Goal: Browse casually: Explore the website without a specific task or goal

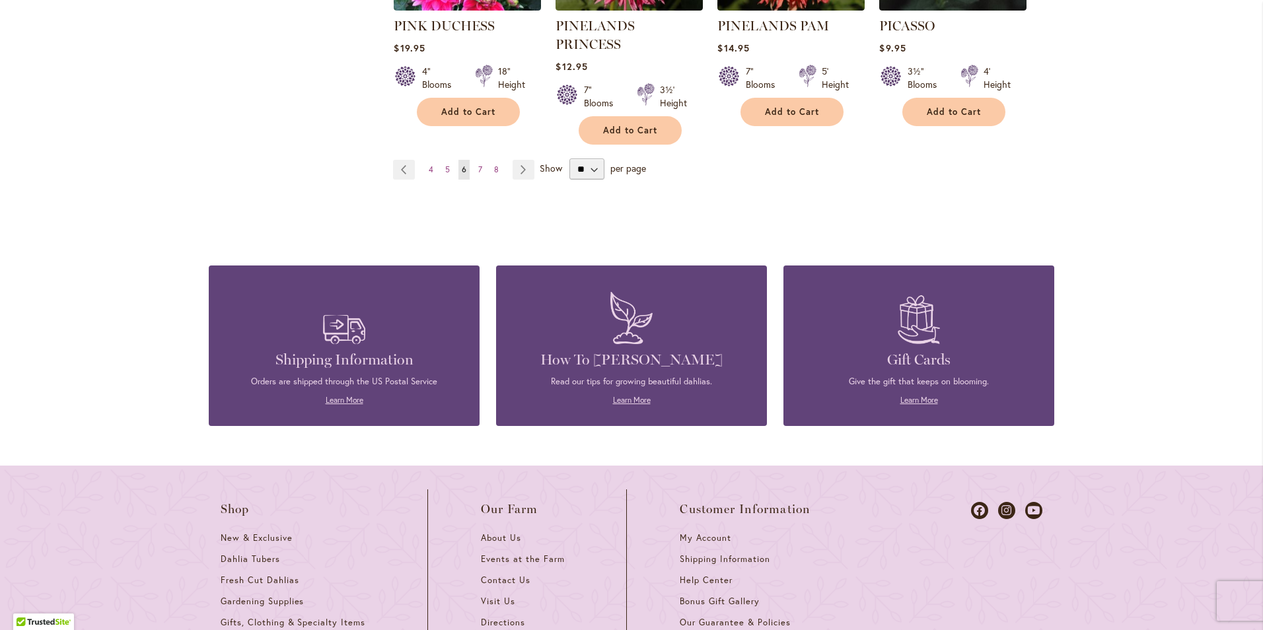
scroll to position [1130, 0]
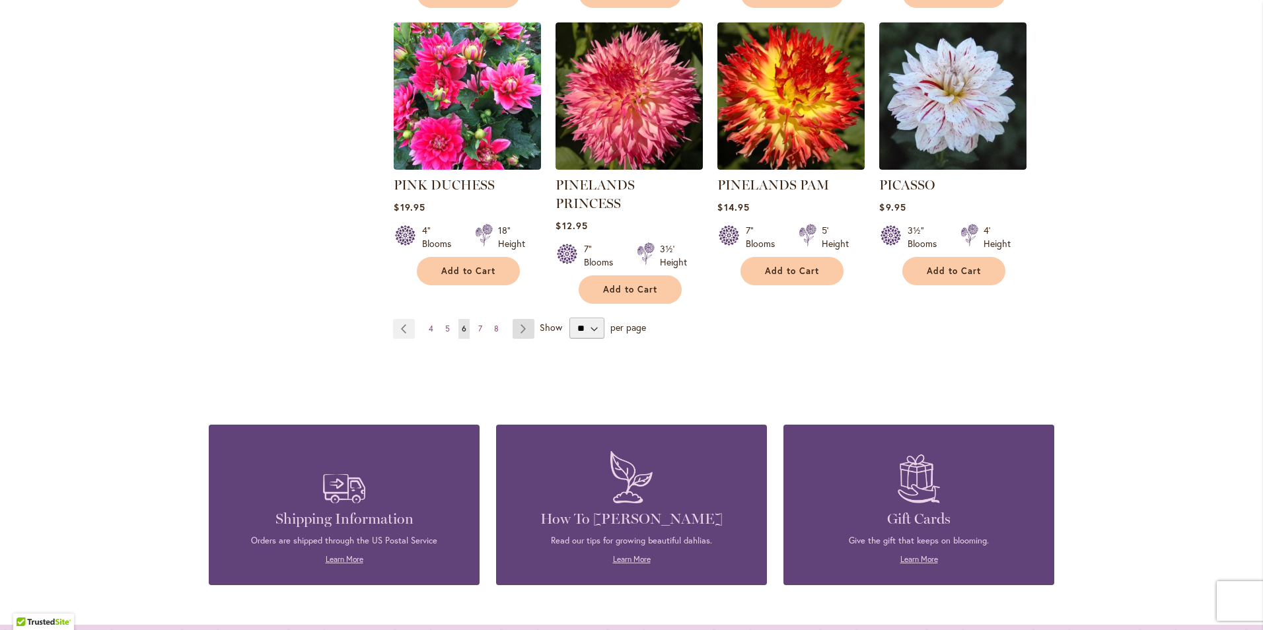
click at [513, 319] on link "Page Next" at bounding box center [524, 329] width 22 height 20
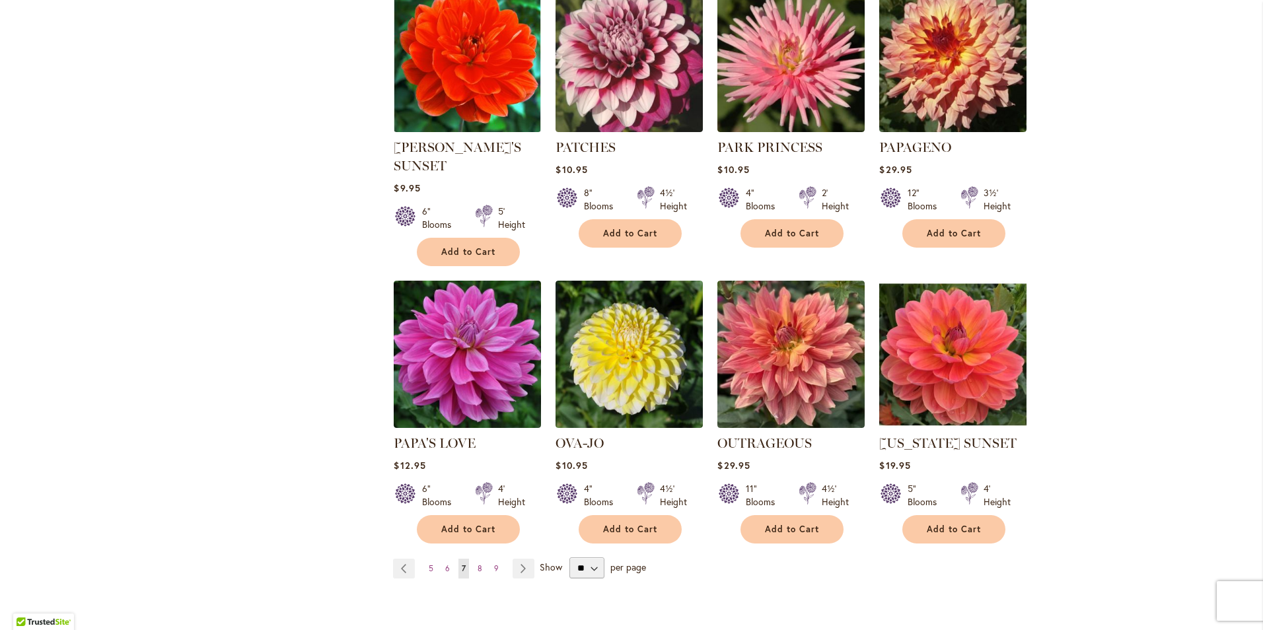
scroll to position [932, 0]
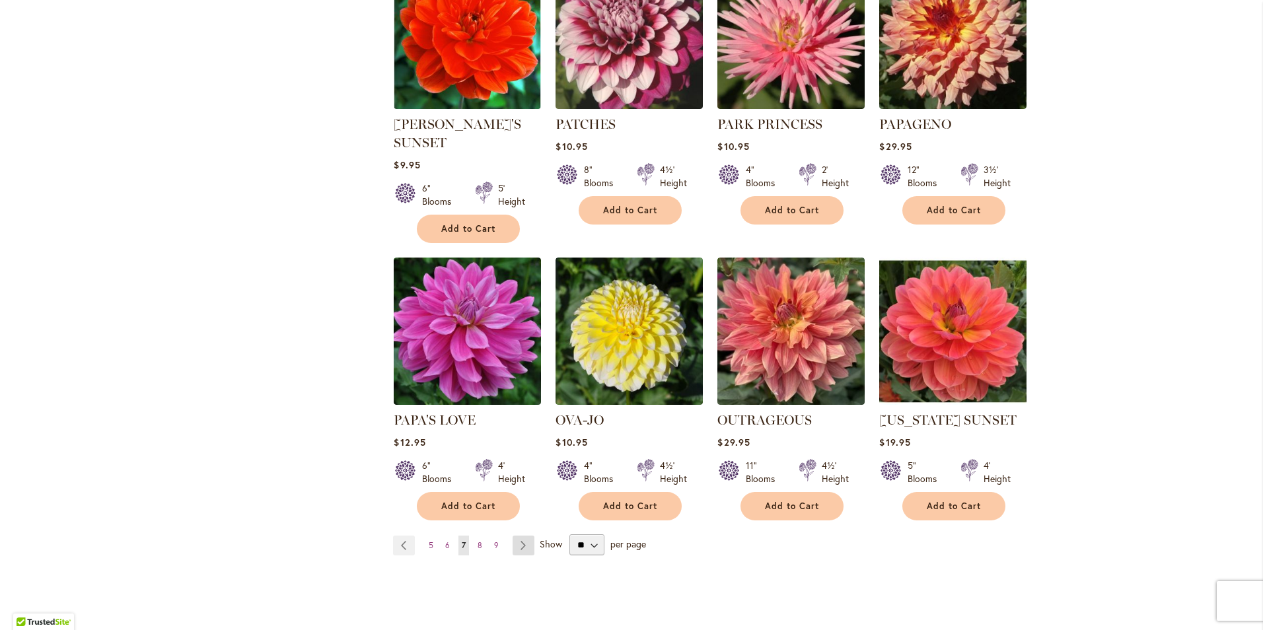
click at [513, 536] on link "Page Next" at bounding box center [524, 546] width 22 height 20
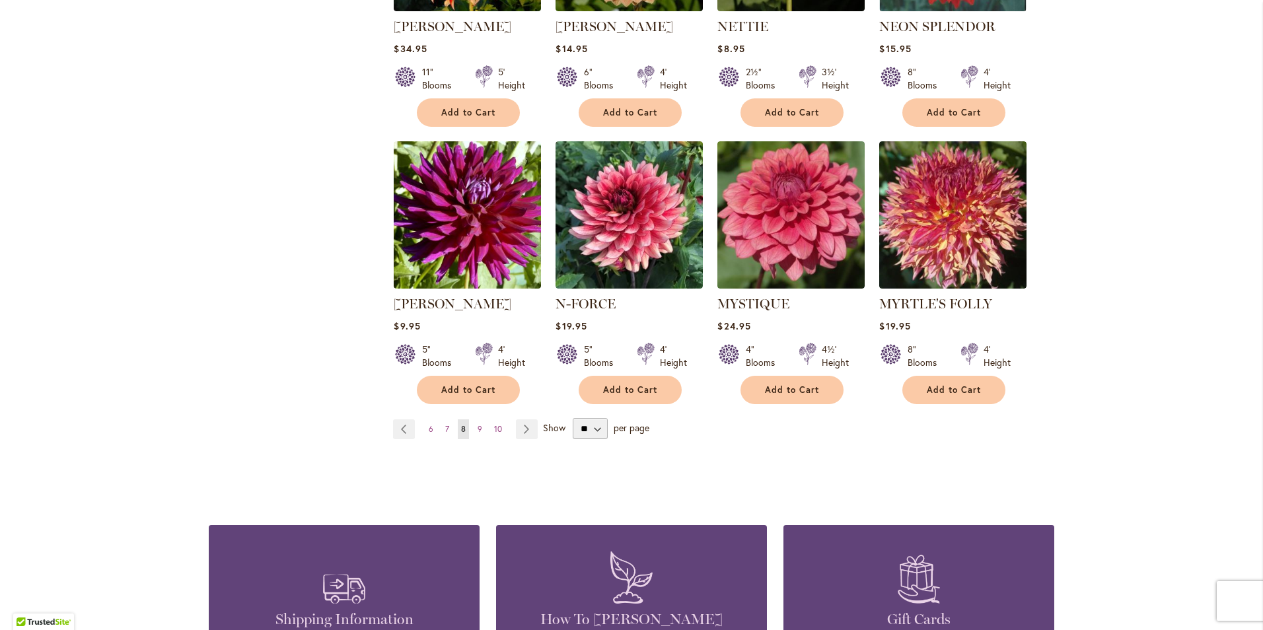
scroll to position [998, 0]
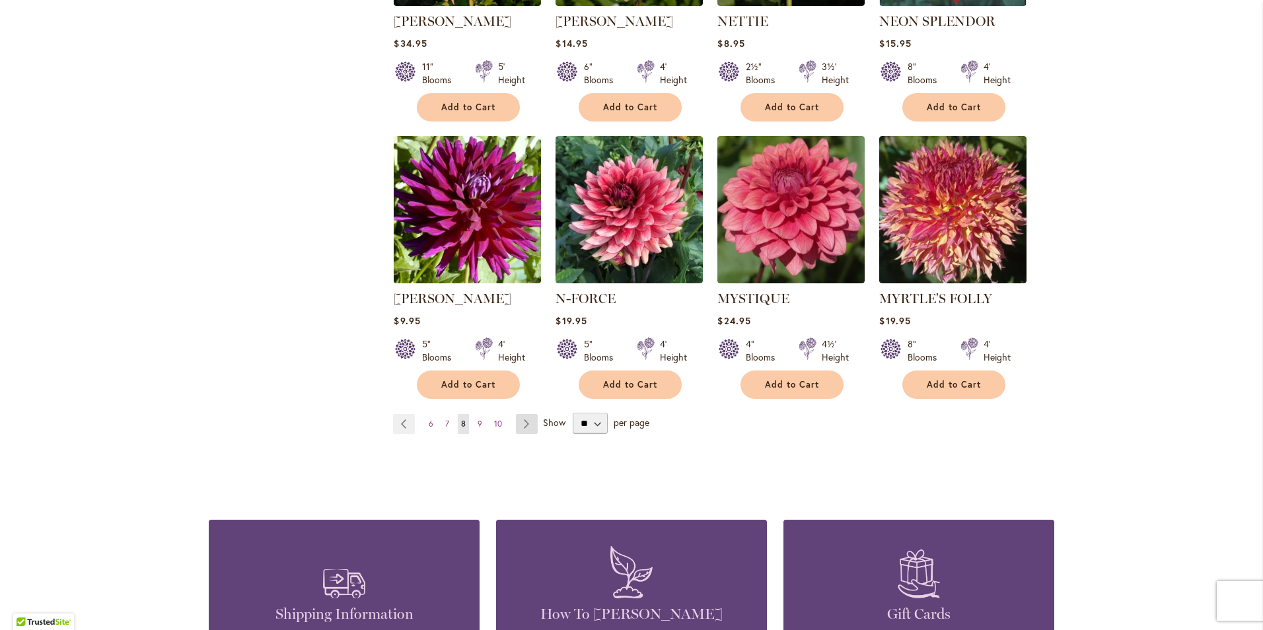
click at [516, 425] on link "Page Next" at bounding box center [527, 424] width 22 height 20
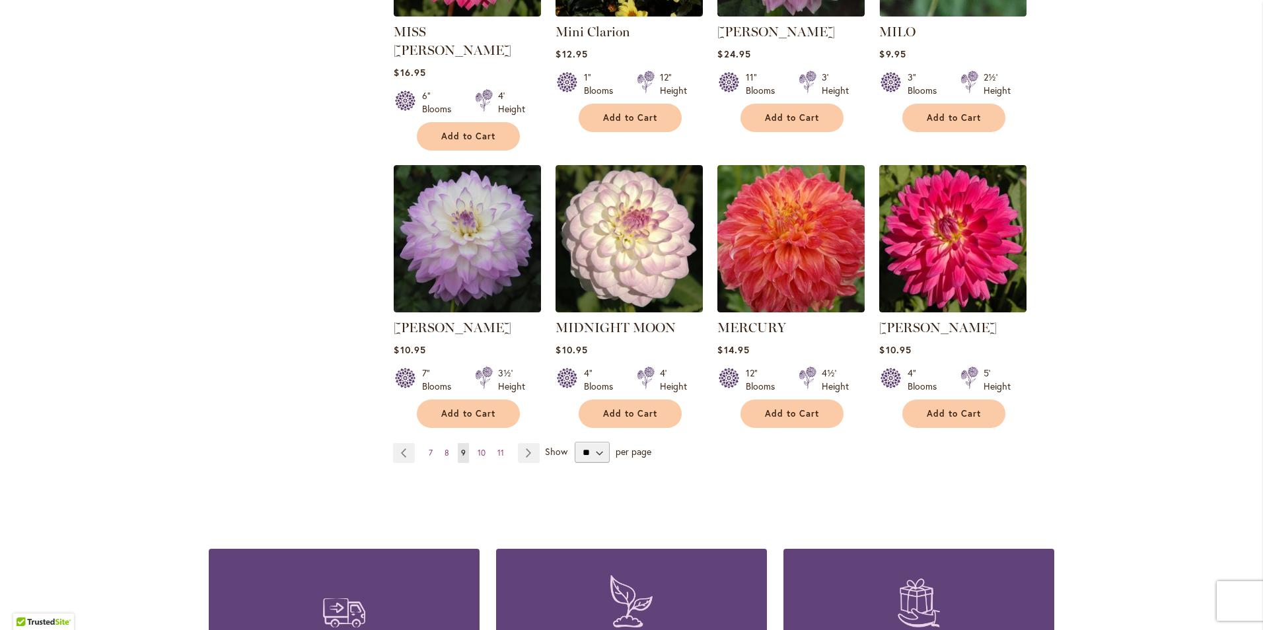
scroll to position [1064, 0]
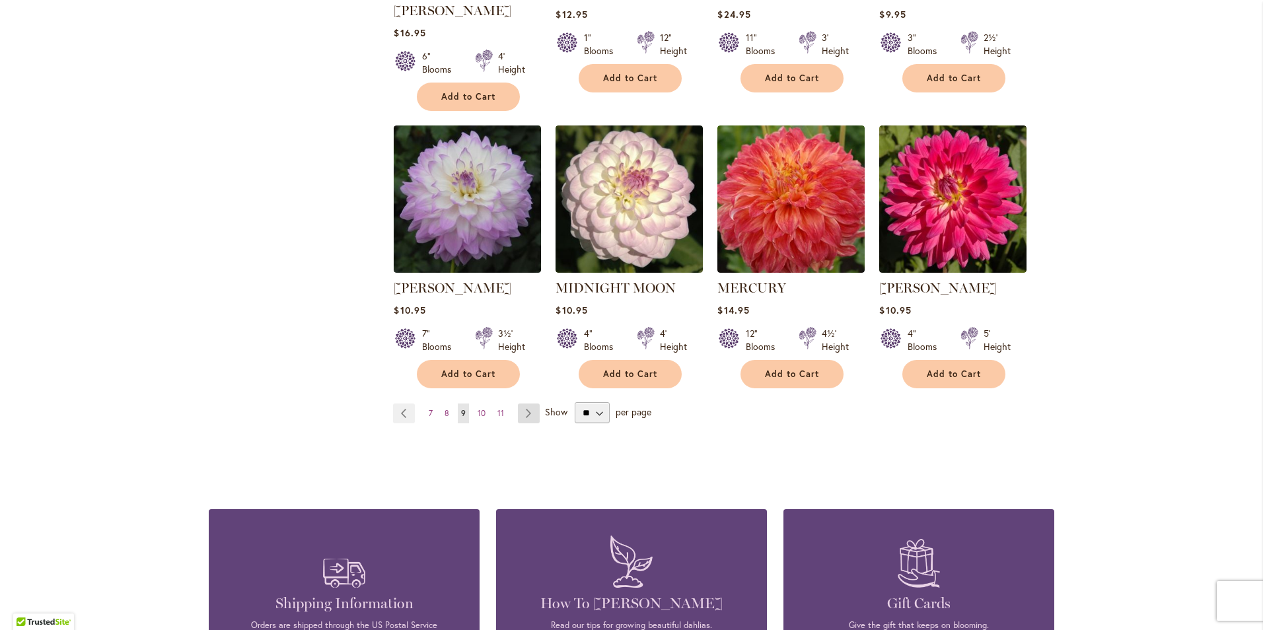
click at [529, 404] on link "Page Next" at bounding box center [529, 414] width 22 height 20
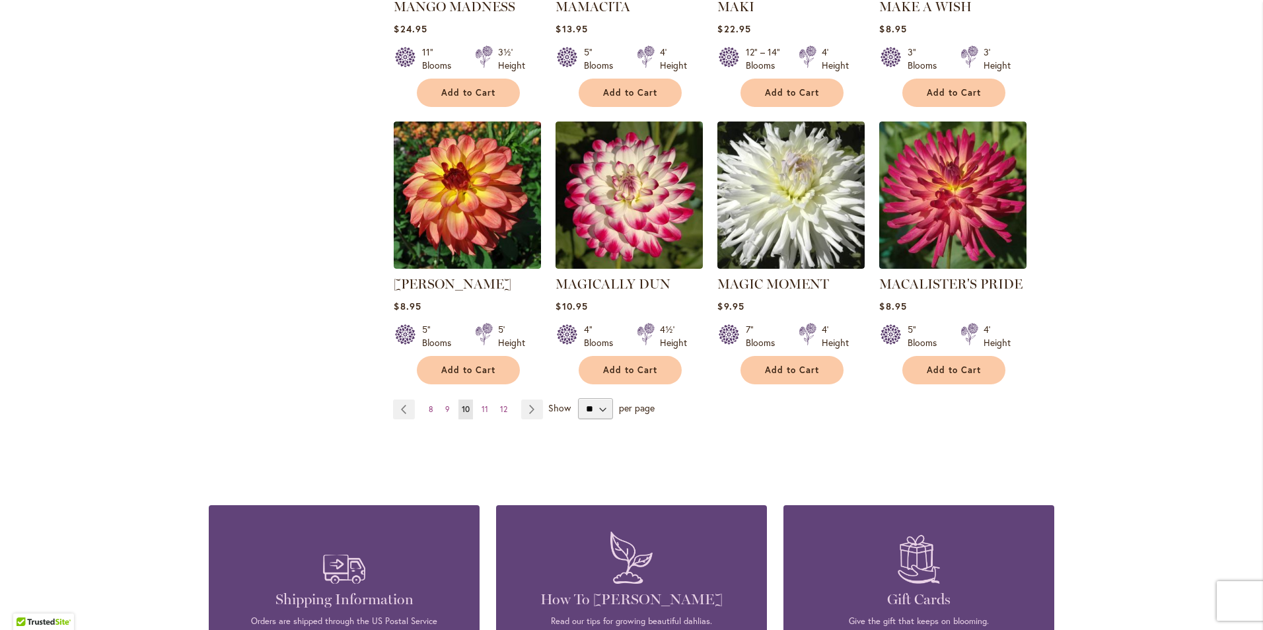
scroll to position [1064, 0]
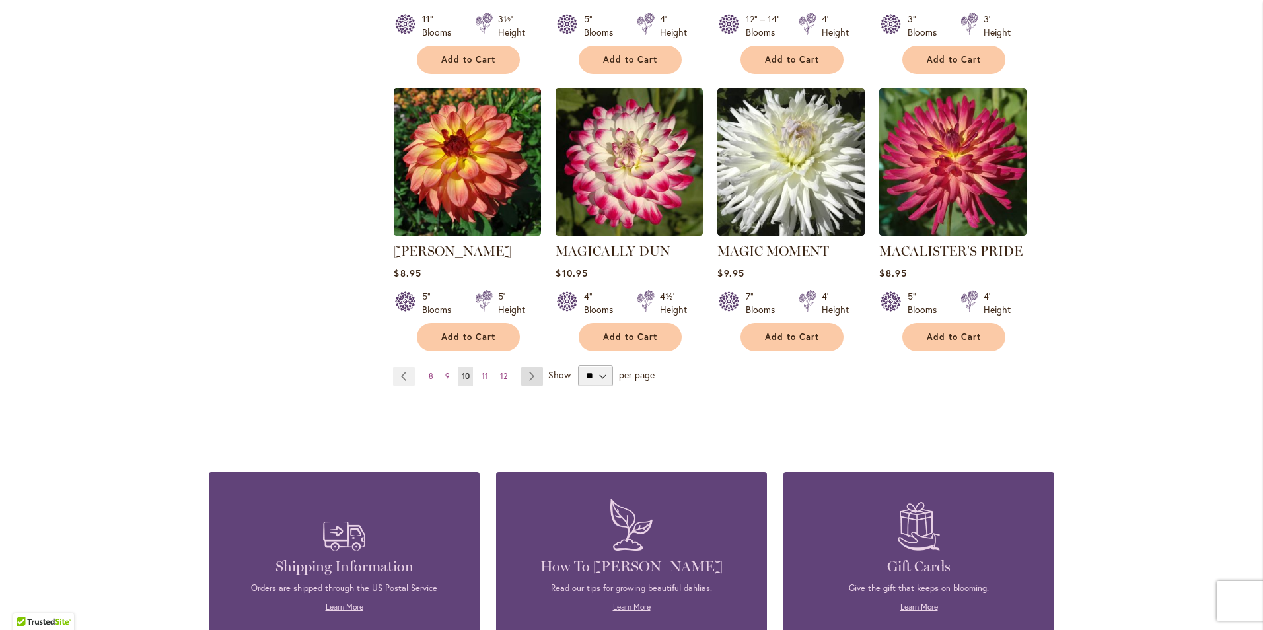
click at [531, 372] on link "Page Next" at bounding box center [532, 377] width 22 height 20
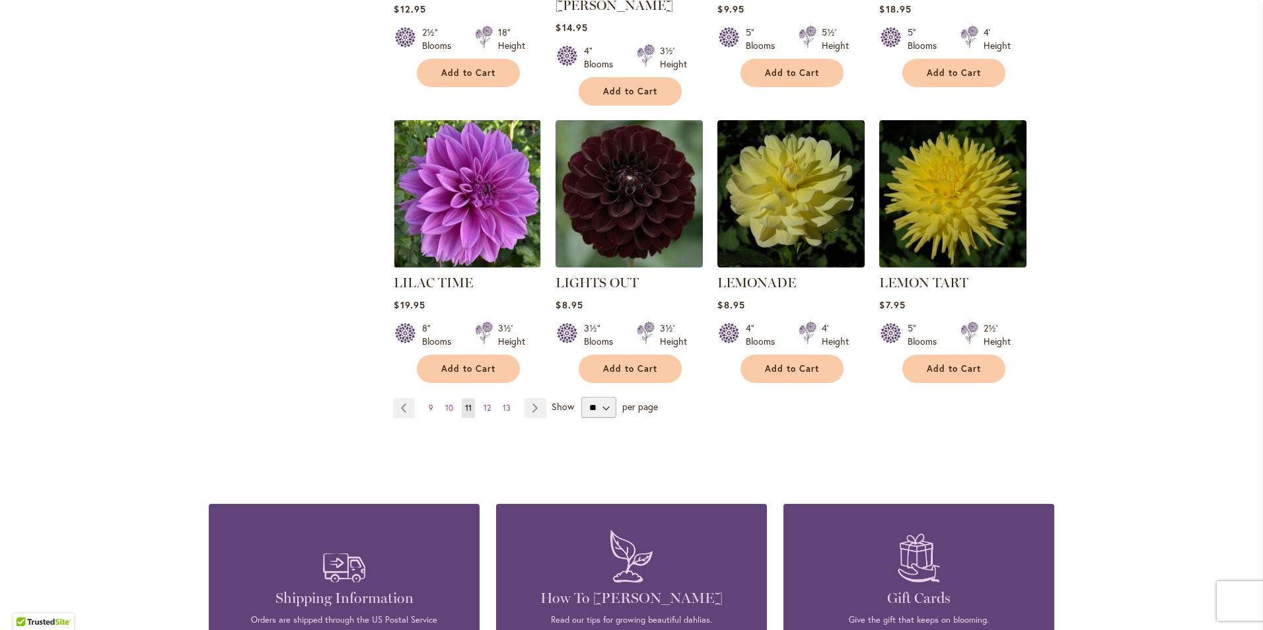
scroll to position [1064, 0]
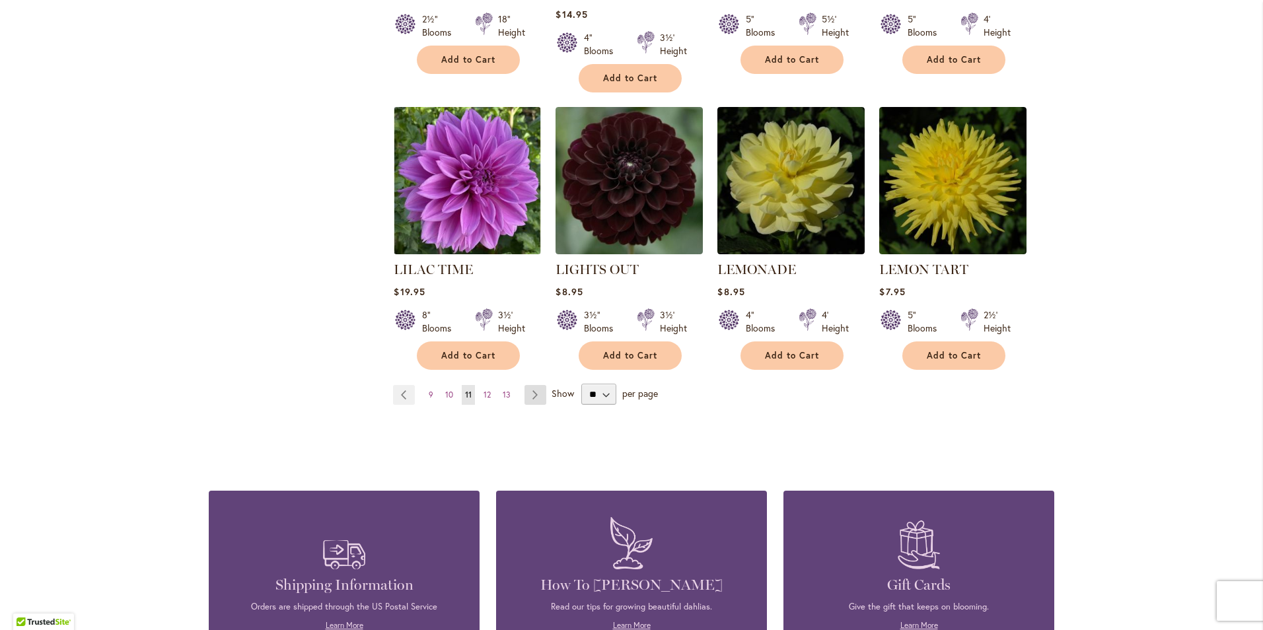
click at [529, 385] on link "Page Next" at bounding box center [535, 395] width 22 height 20
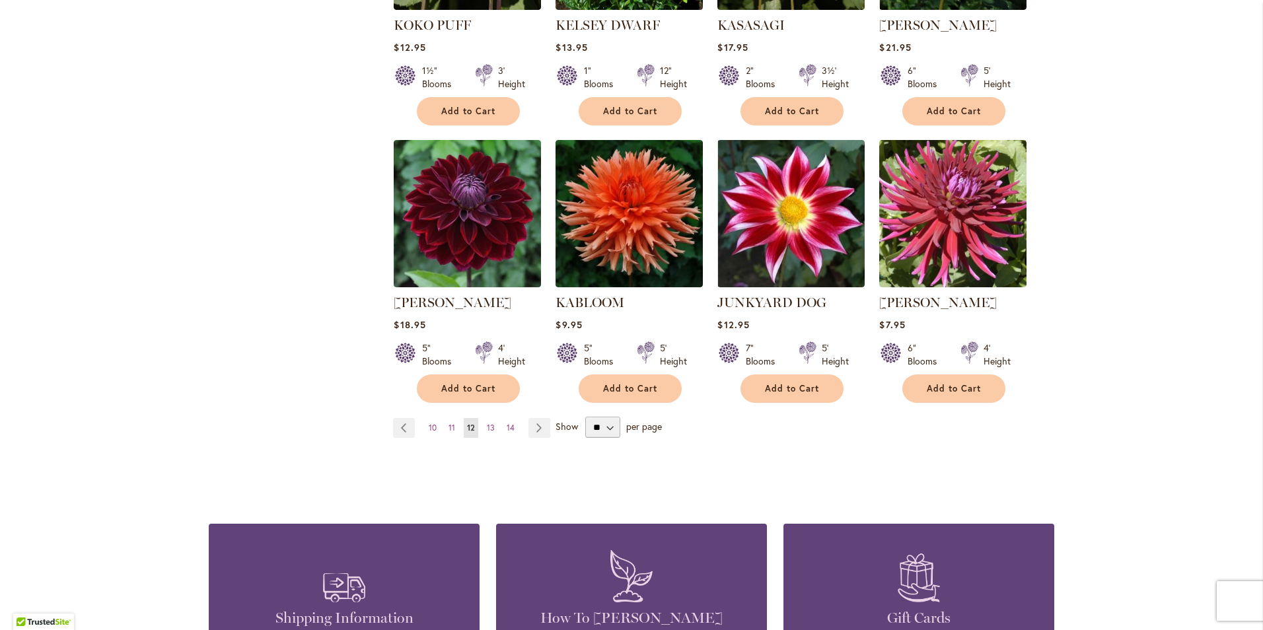
scroll to position [1064, 0]
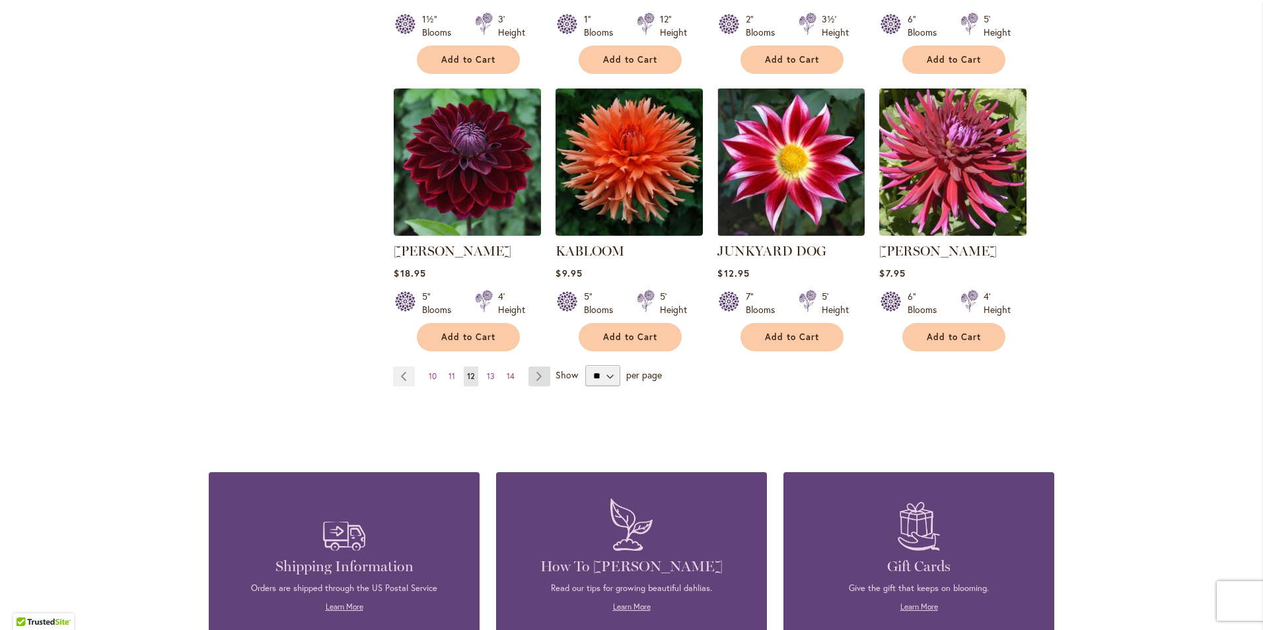
click at [538, 367] on link "Page Next" at bounding box center [539, 377] width 22 height 20
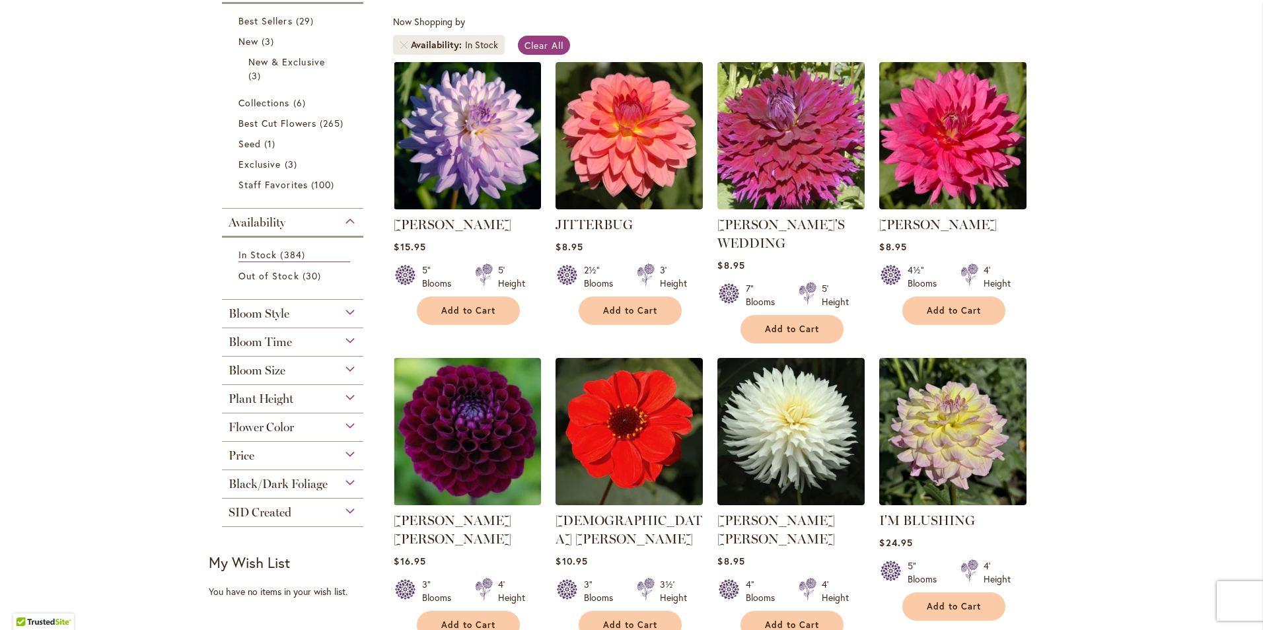
scroll to position [271, 0]
